Goal: Check status: Check status

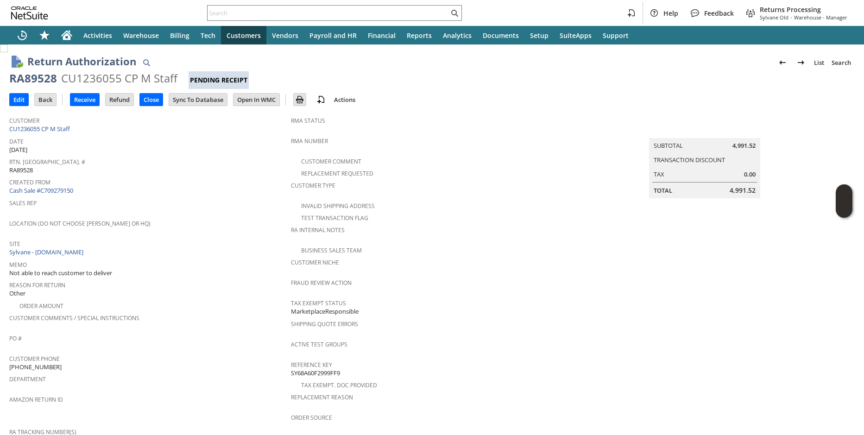
click at [158, 183] on span "Created From" at bounding box center [147, 181] width 277 height 11
click at [302, 13] on input "text" at bounding box center [328, 12] width 241 height 11
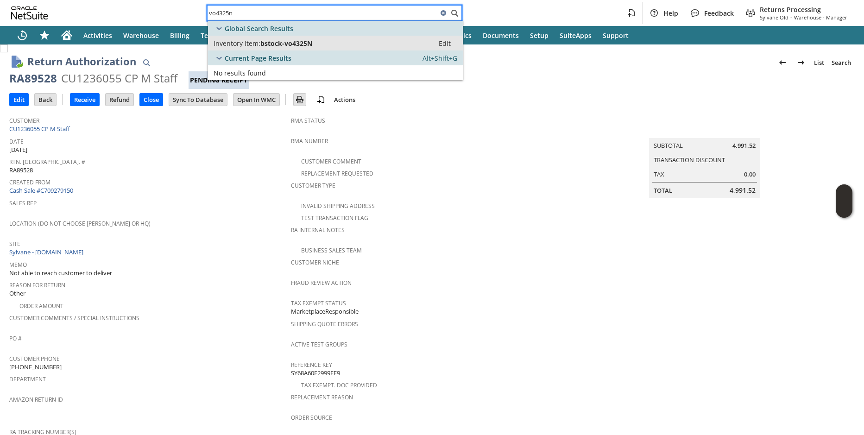
type input "vo4325n"
click at [146, 168] on div "Rtn. Auth. # RA89528" at bounding box center [147, 164] width 277 height 19
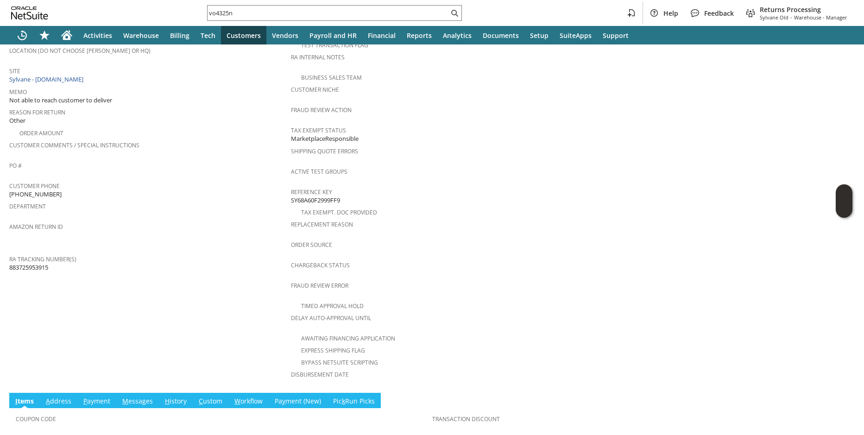
scroll to position [297, 0]
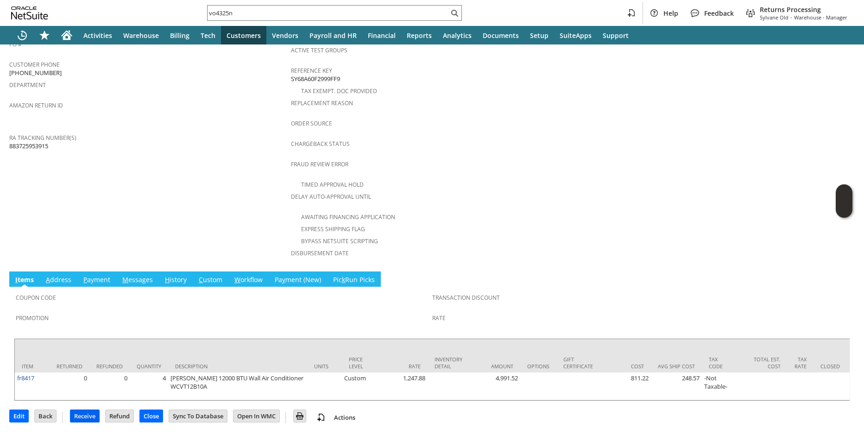
click at [83, 416] on input "Receive" at bounding box center [84, 416] width 29 height 12
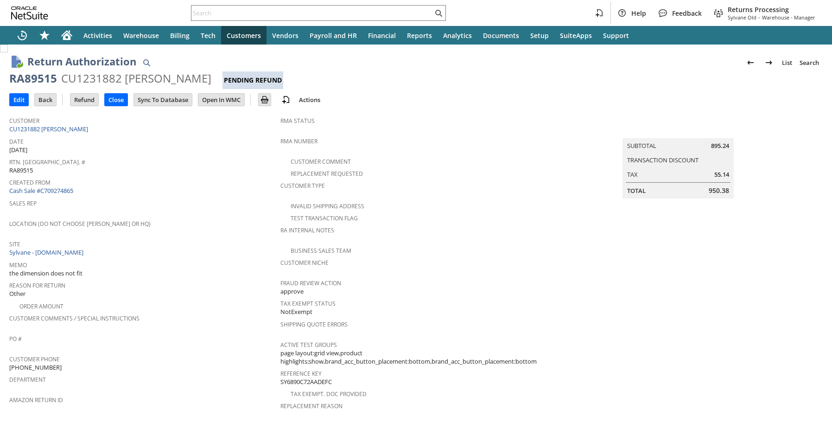
click at [229, 173] on td "Rtn. Auth. # RA89515" at bounding box center [144, 165] width 271 height 20
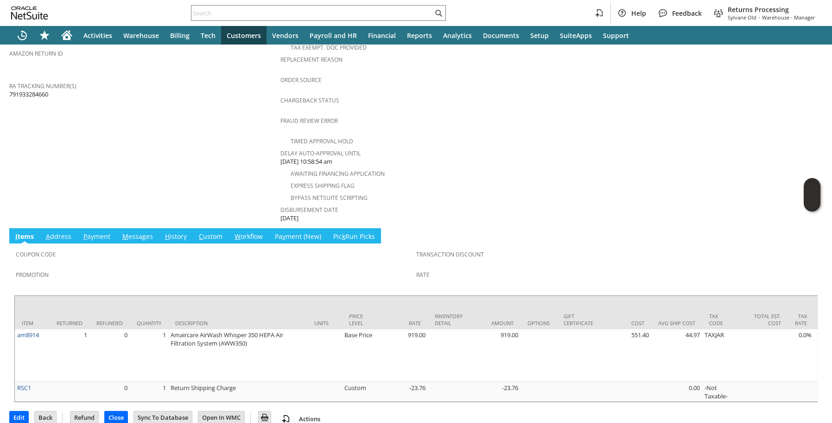
click at [176, 230] on td "H istory" at bounding box center [176, 235] width 34 height 15
click at [177, 232] on link "H istory" at bounding box center [176, 237] width 26 height 10
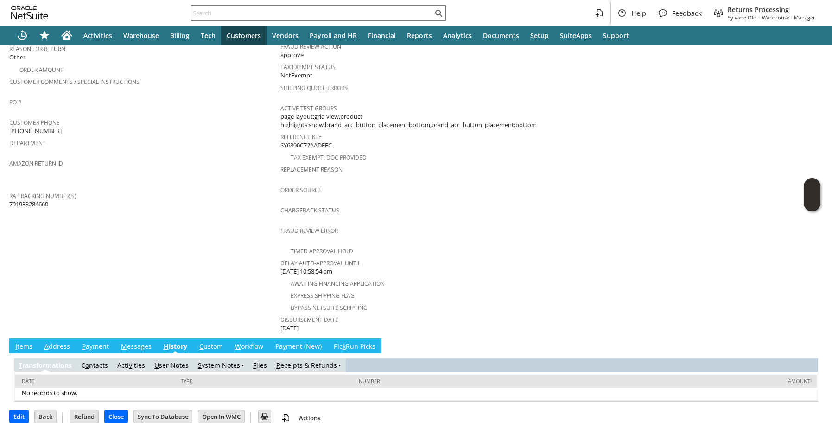
drag, startPoint x: 291, startPoint y: 354, endPoint x: 260, endPoint y: 301, distance: 61.0
click at [291, 361] on link "R eceipts & Refunds" at bounding box center [306, 365] width 61 height 9
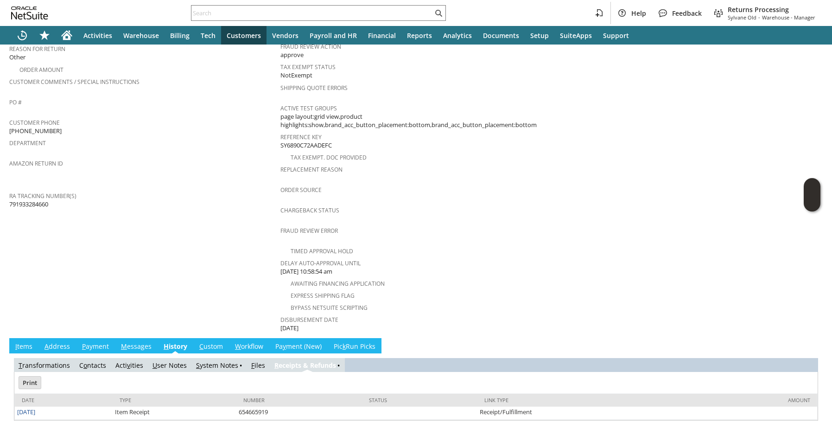
scroll to position [255, 0]
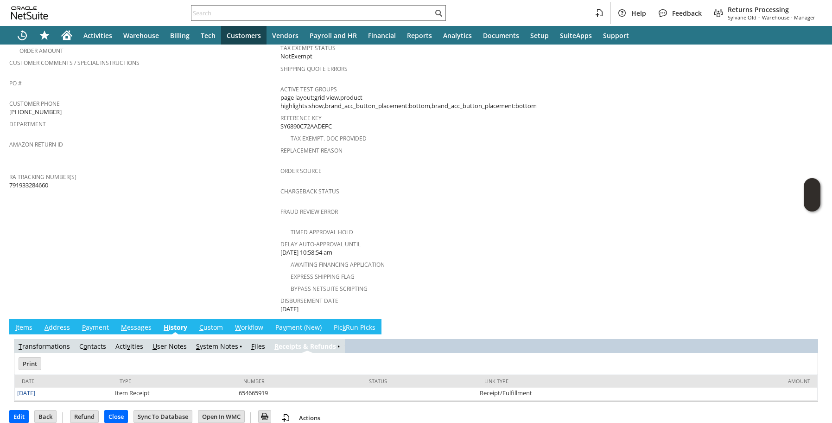
click at [27, 401] on div "Edit Back New Refund Close Print Email" at bounding box center [415, 413] width 813 height 25
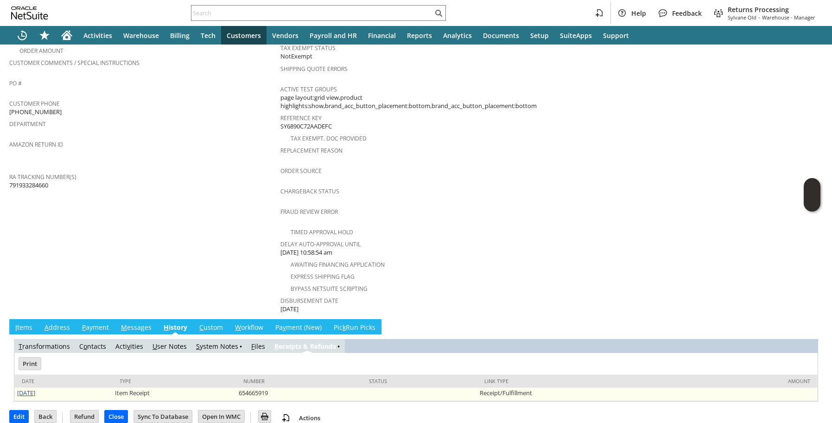
click at [27, 388] on link "9/15/2025" at bounding box center [26, 392] width 18 height 8
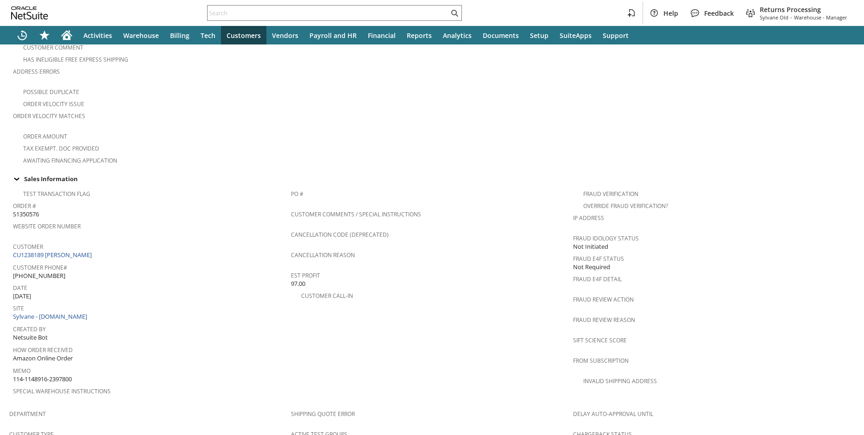
scroll to position [122, 0]
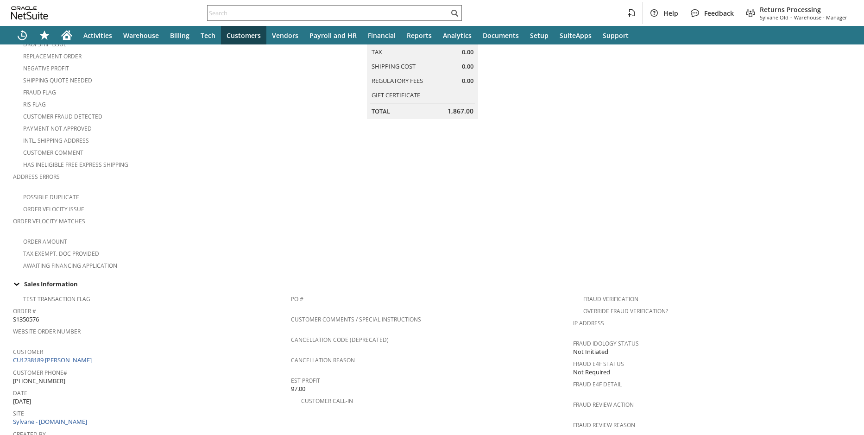
click at [72, 356] on link "CU1238189 [PERSON_NAME]" at bounding box center [53, 360] width 81 height 8
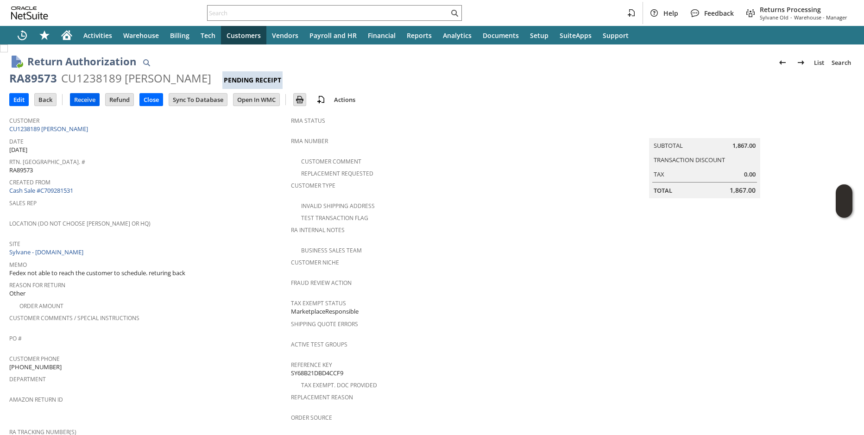
click at [86, 100] on input "Receive" at bounding box center [84, 100] width 29 height 12
